Goal: Task Accomplishment & Management: Manage account settings

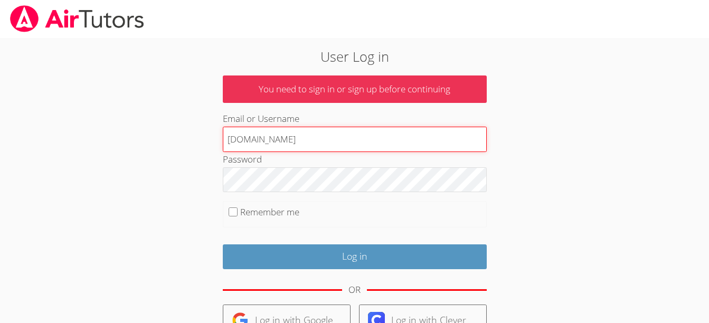
click at [283, 137] on input "[DOMAIN_NAME]" at bounding box center [355, 139] width 264 height 25
click at [335, 137] on input "[DOMAIN_NAME]" at bounding box center [355, 139] width 264 height 25
type input "[EMAIL_ADDRESS][DOMAIN_NAME]"
click at [223, 244] on input "Log in" at bounding box center [355, 256] width 264 height 25
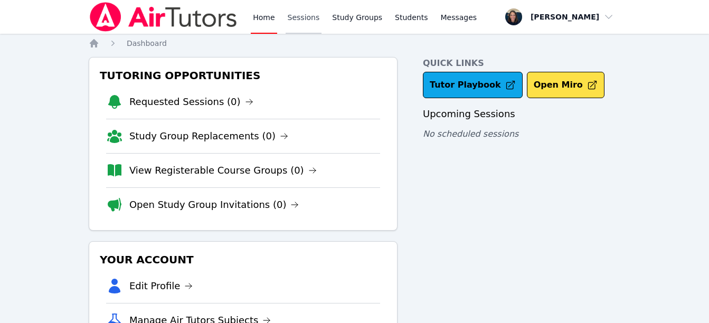
click at [304, 15] on link "Sessions" at bounding box center [303, 17] width 36 height 34
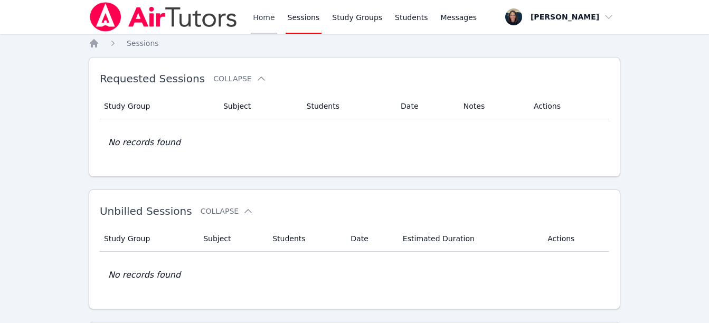
click at [254, 15] on link "Home" at bounding box center [264, 17] width 26 height 34
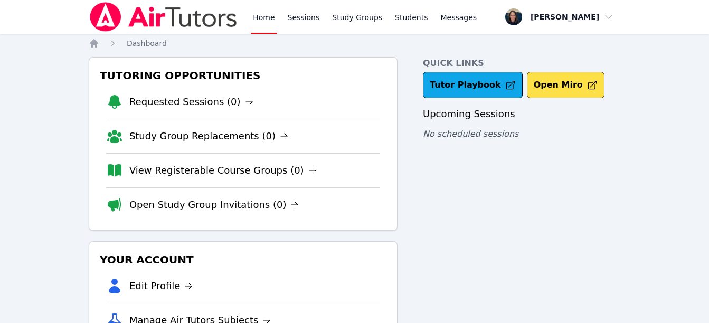
click at [254, 15] on link "Home" at bounding box center [264, 17] width 26 height 34
